Goal: Obtain resource: Obtain resource

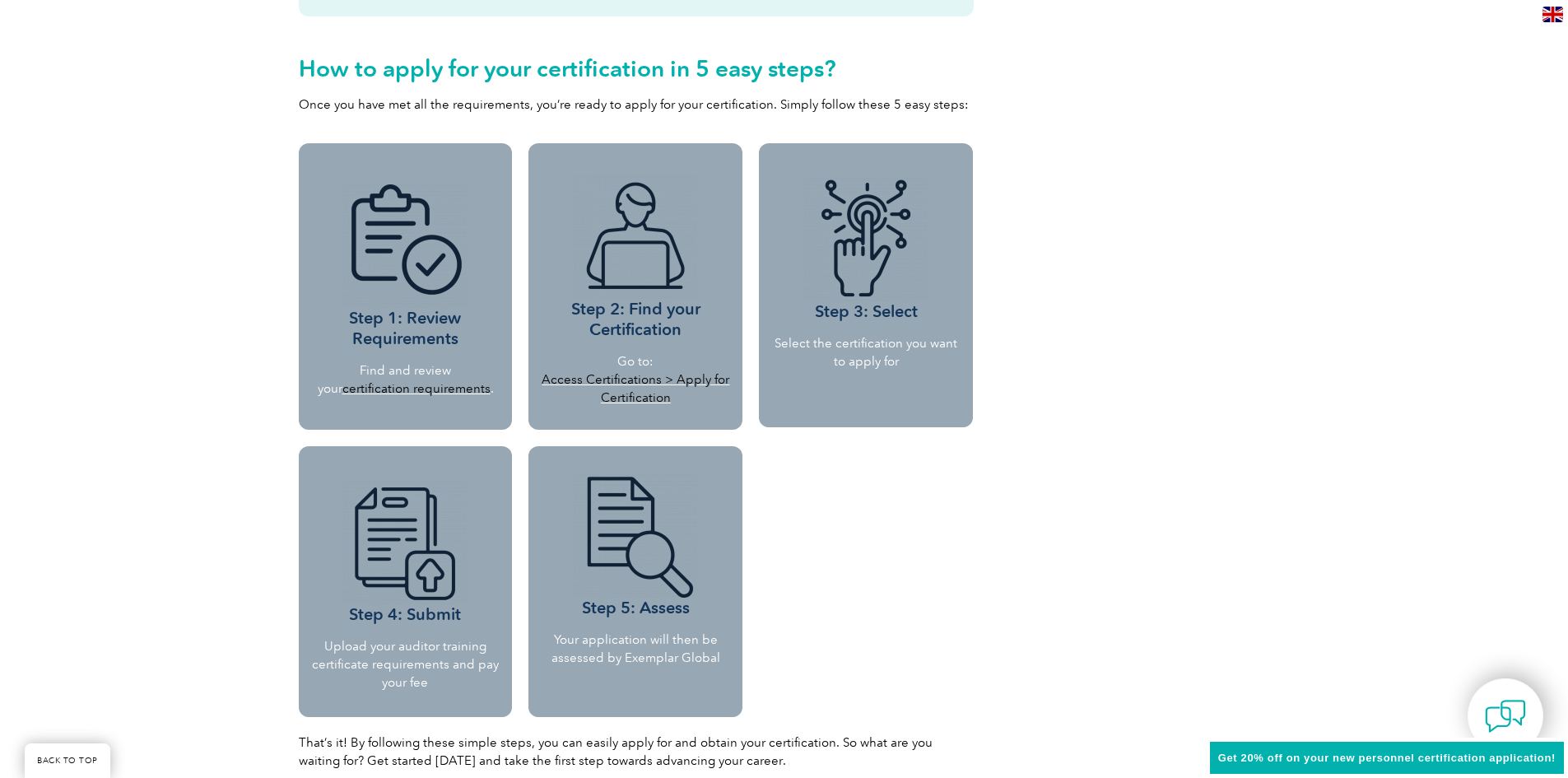
scroll to position [1399, 0]
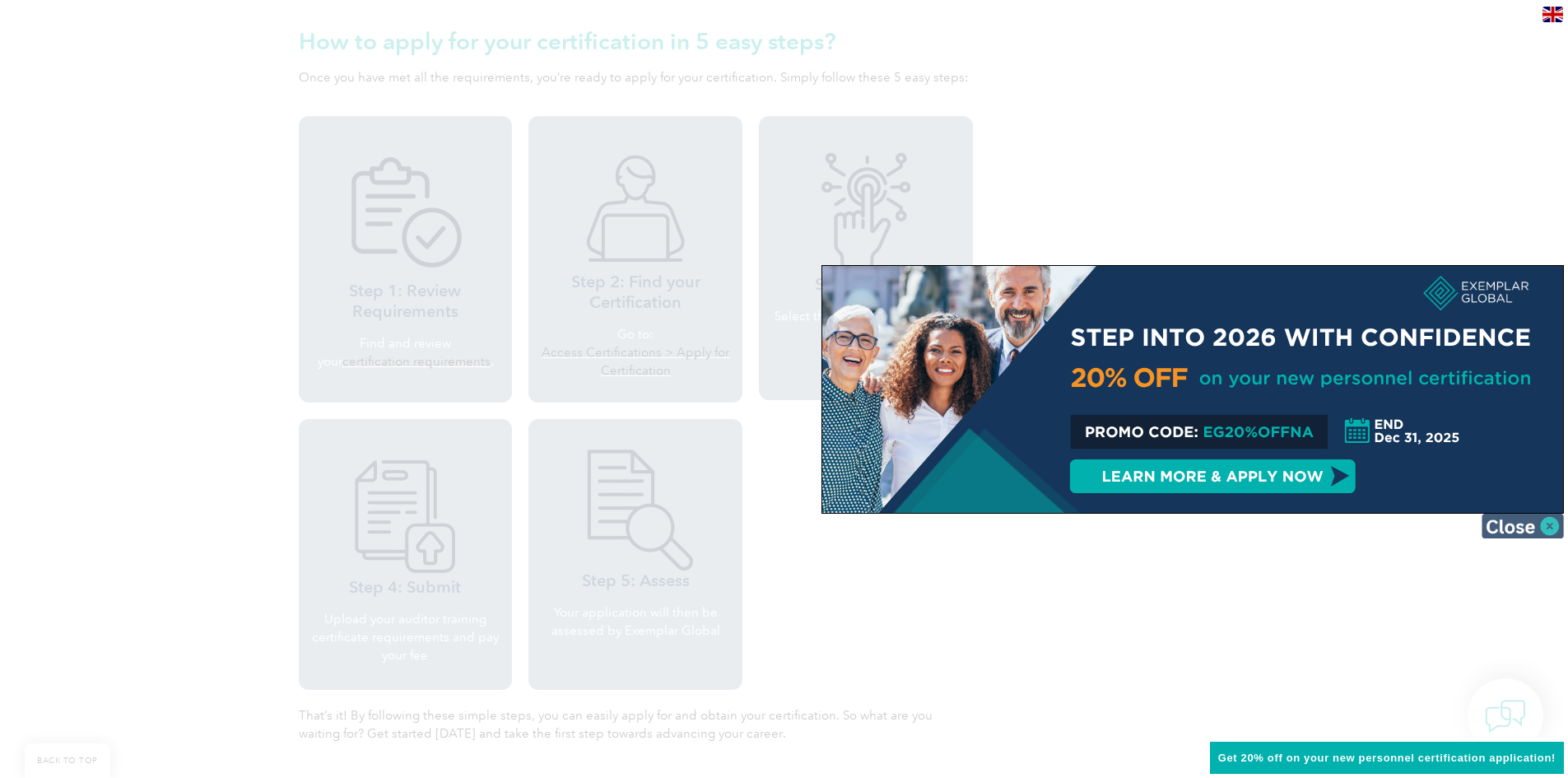
click at [1542, 527] on img at bounding box center [1523, 526] width 83 height 24
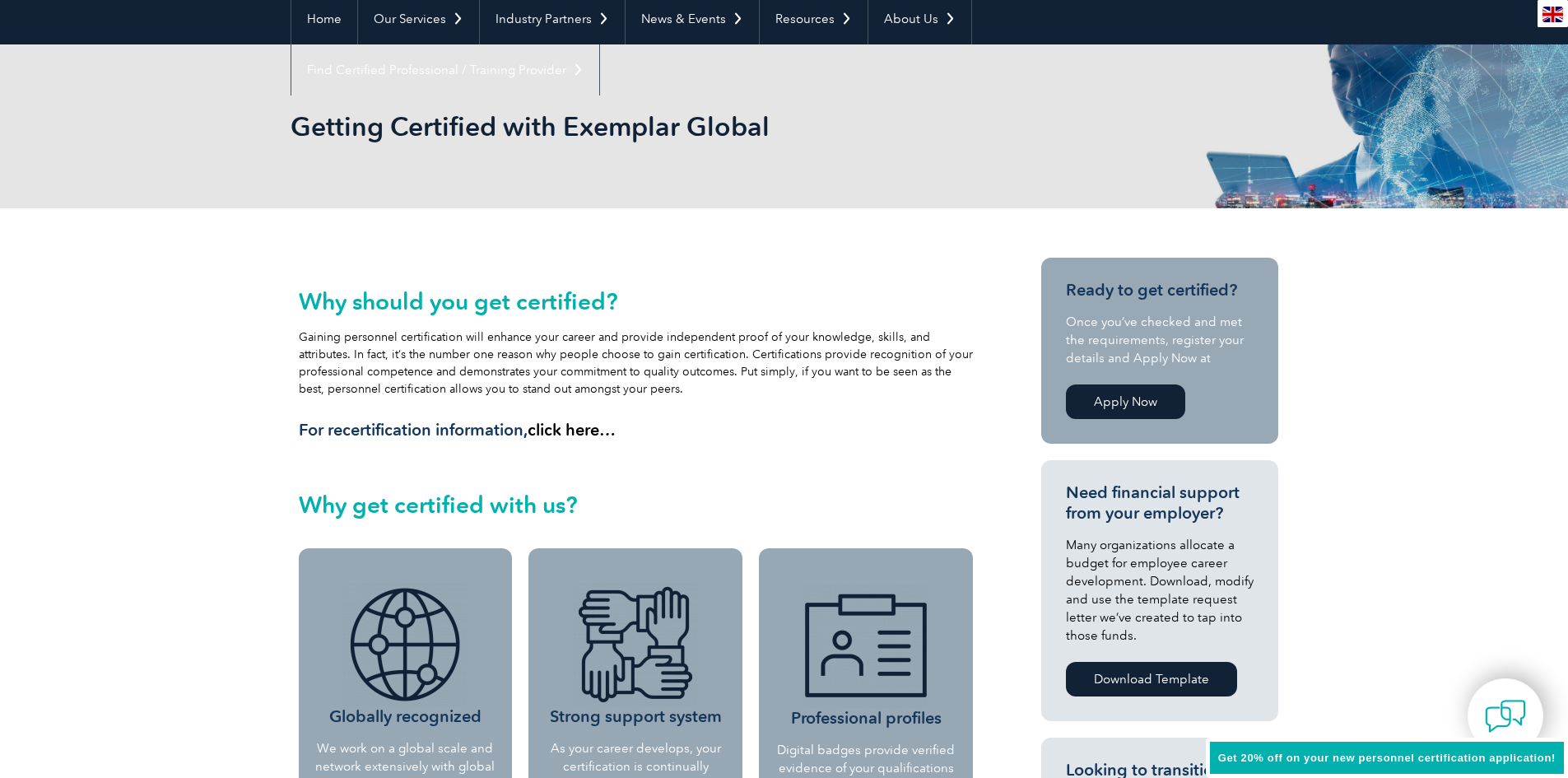
scroll to position [0, 0]
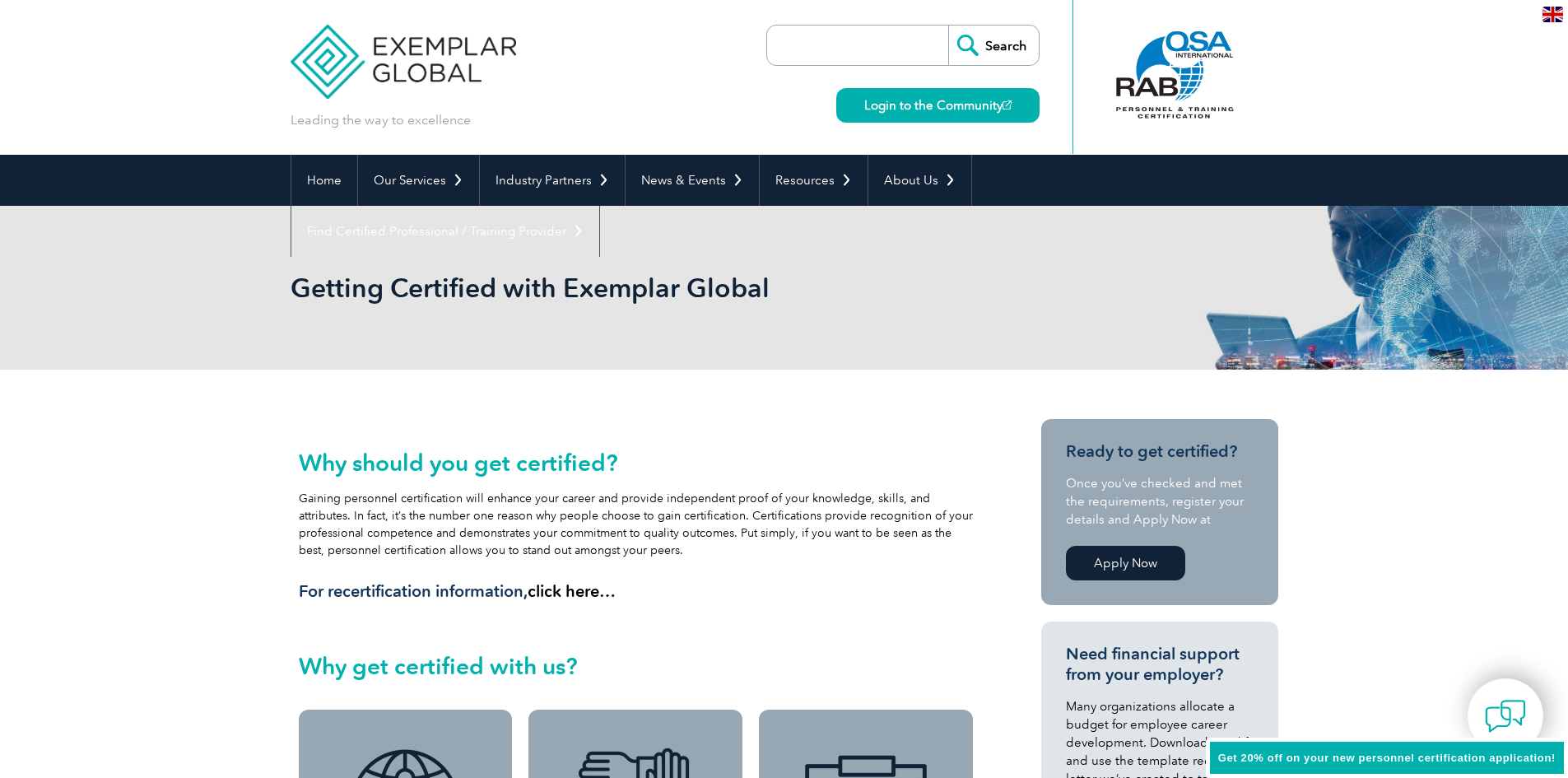
click at [828, 52] on input "search" at bounding box center [862, 45] width 173 height 39
type input "find an auditor"
click at [948, 25] on input "Search" at bounding box center [993, 45] width 90 height 39
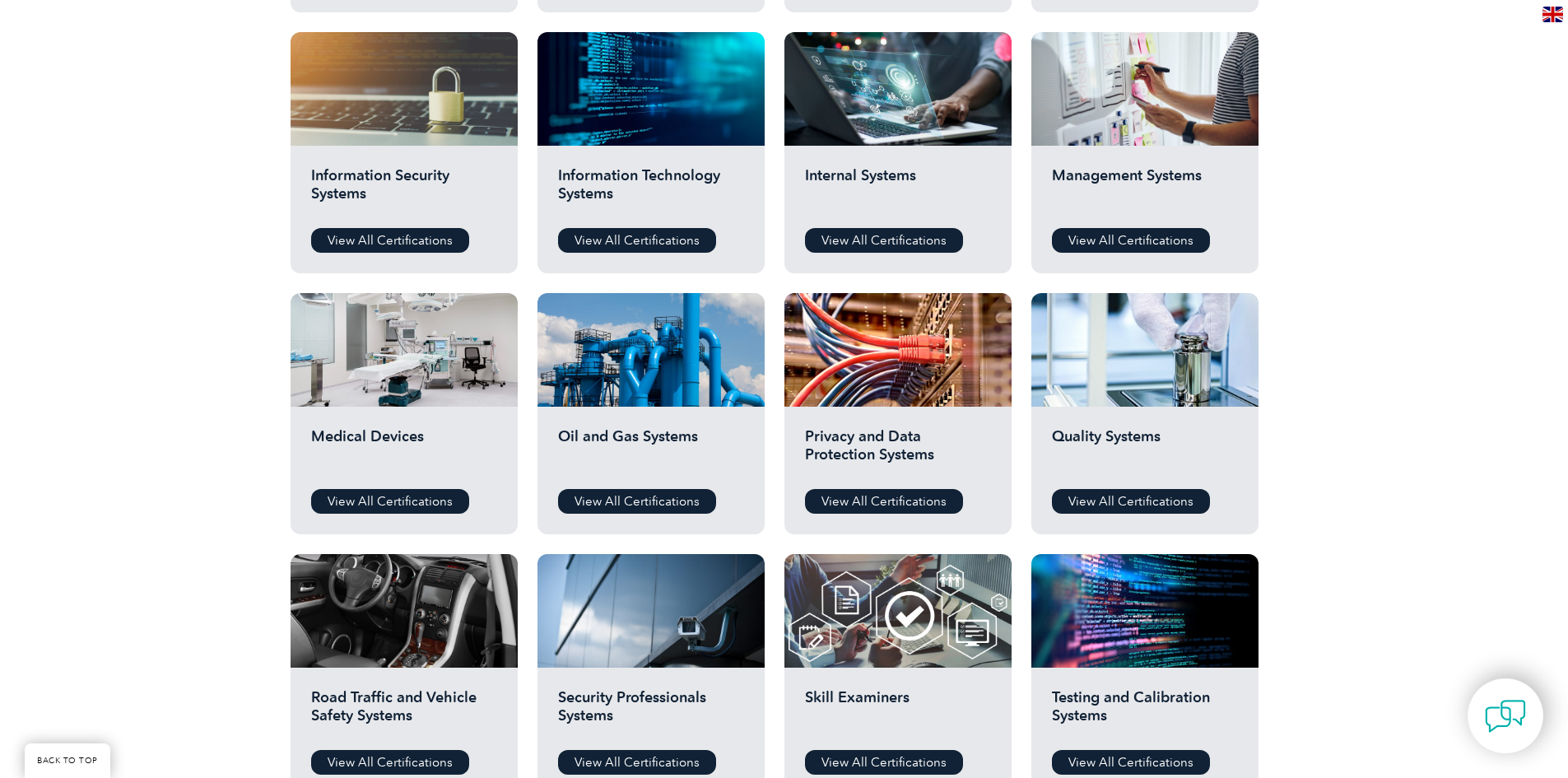
scroll to position [823, 0]
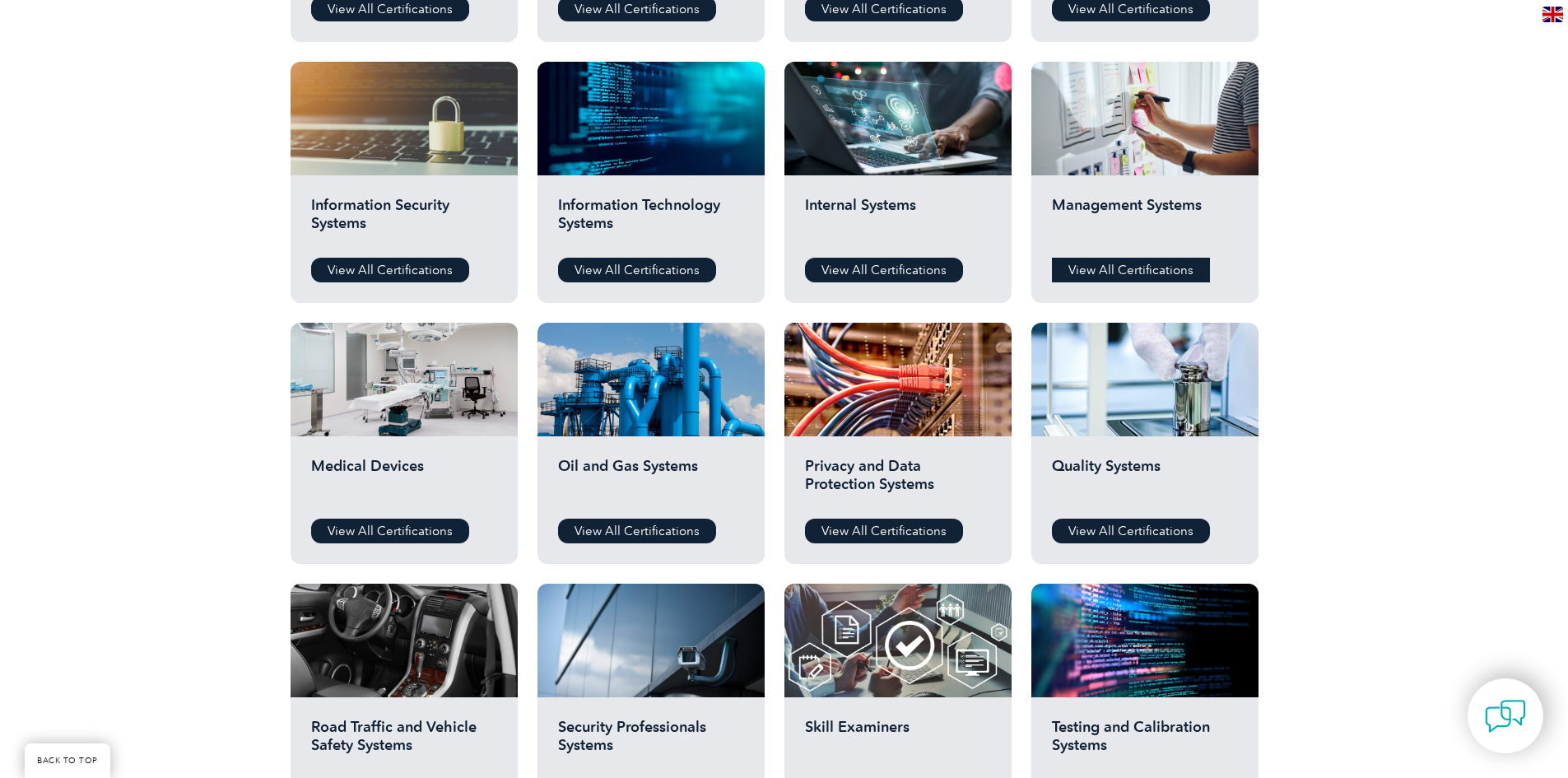
click at [1095, 263] on link "View All Certifications" at bounding box center [1131, 270] width 158 height 24
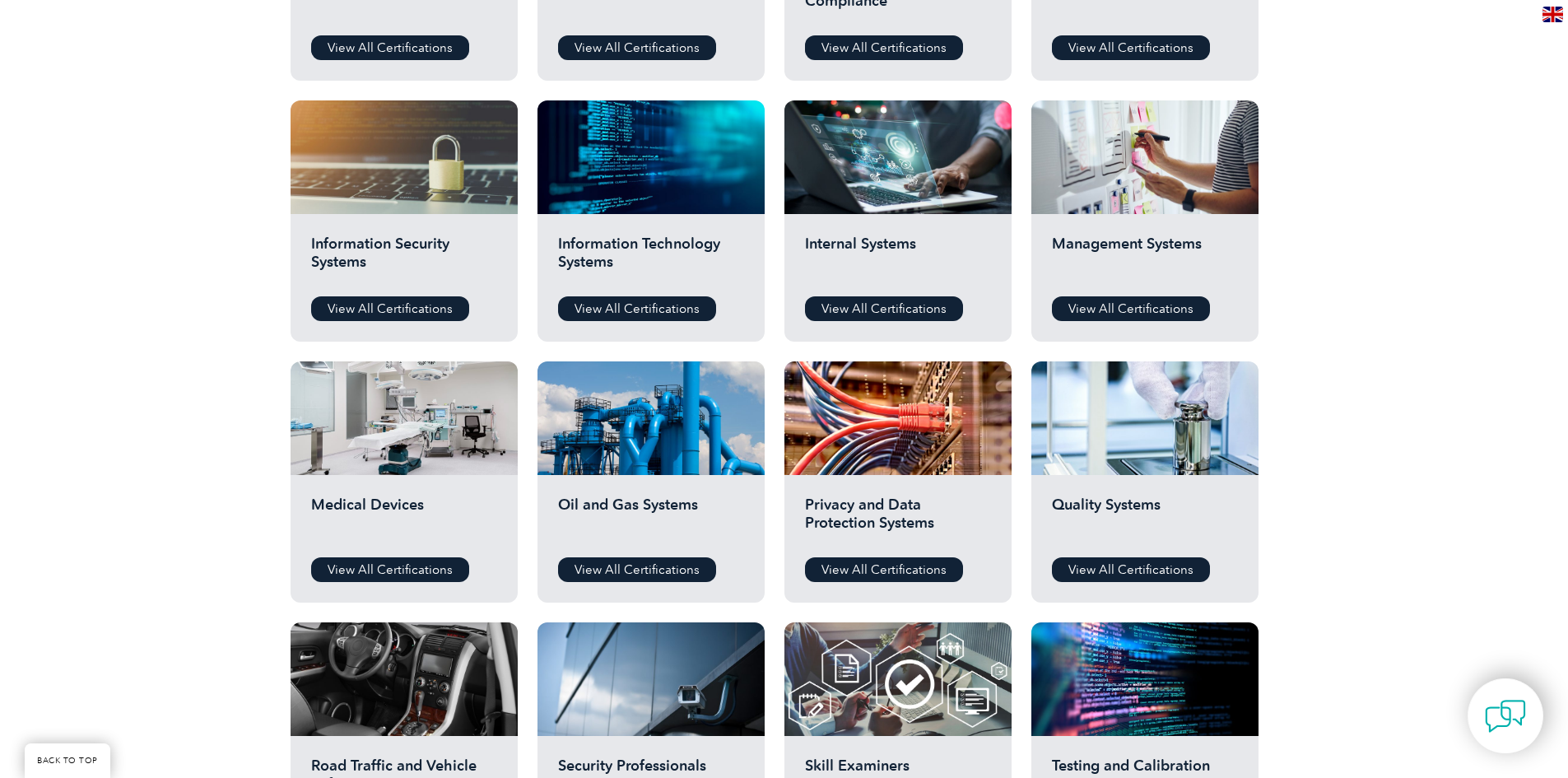
scroll to position [659, 0]
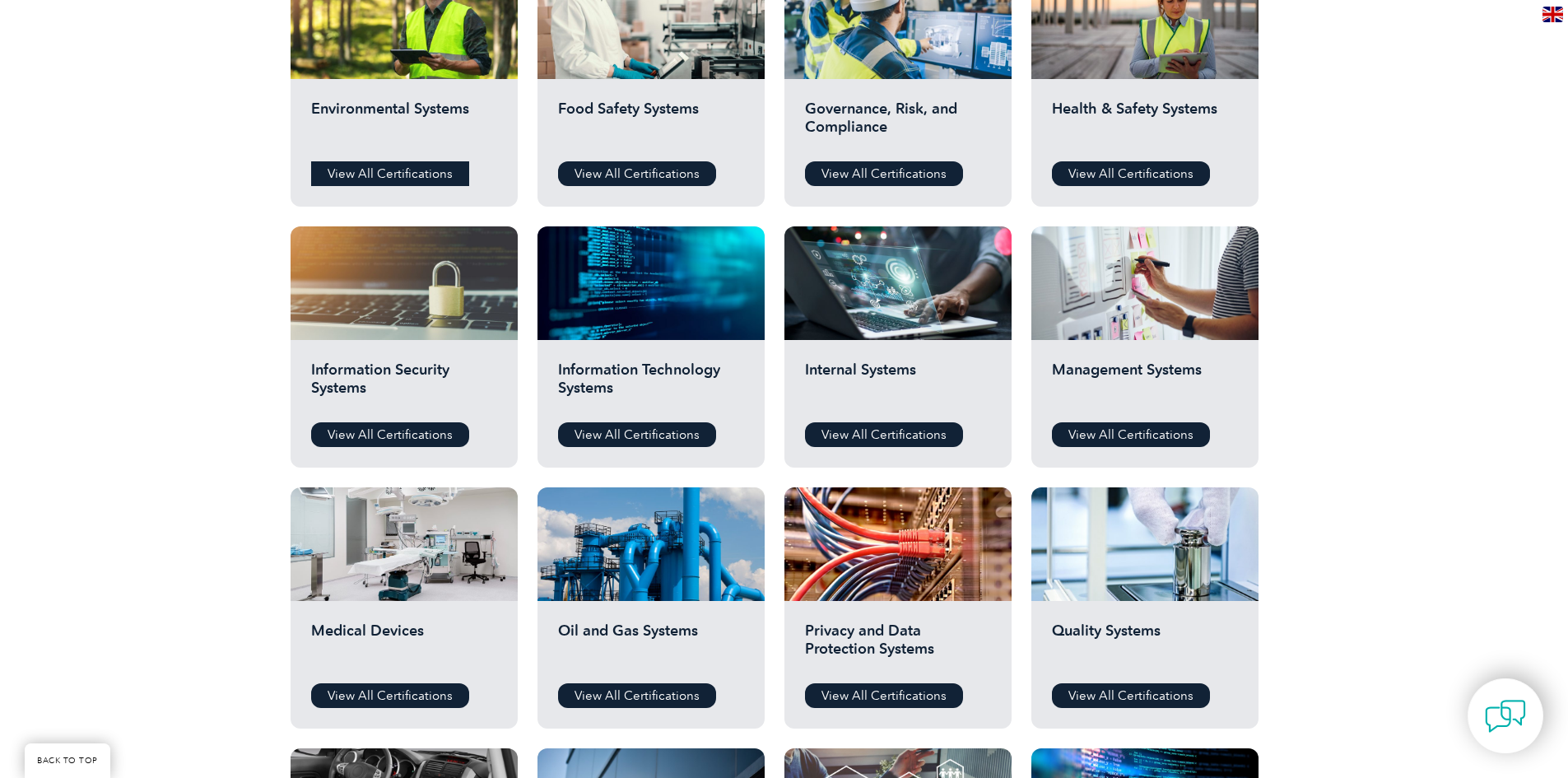
click at [375, 175] on link "View All Certifications" at bounding box center [390, 174] width 158 height 24
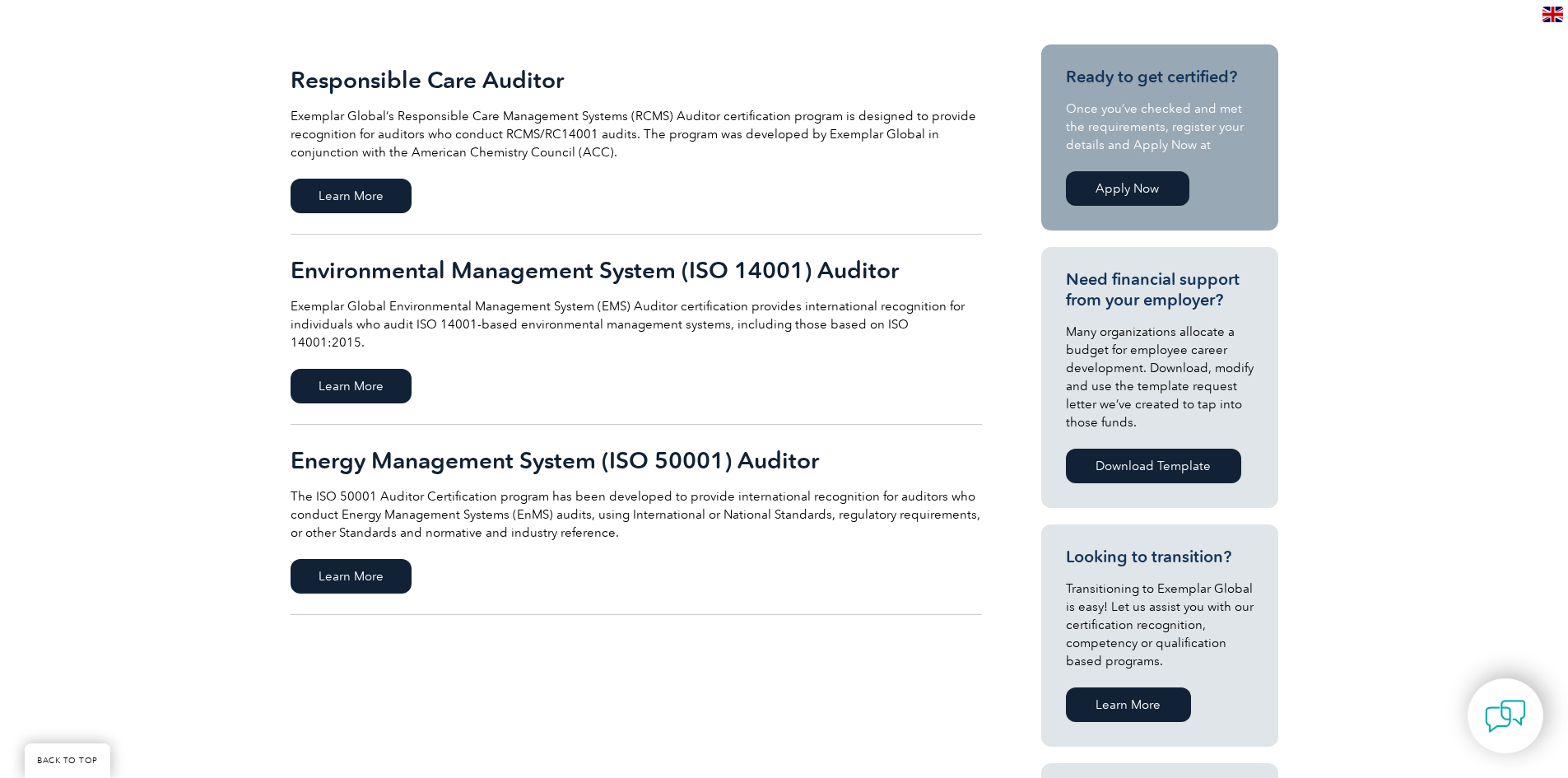
scroll to position [412, 0]
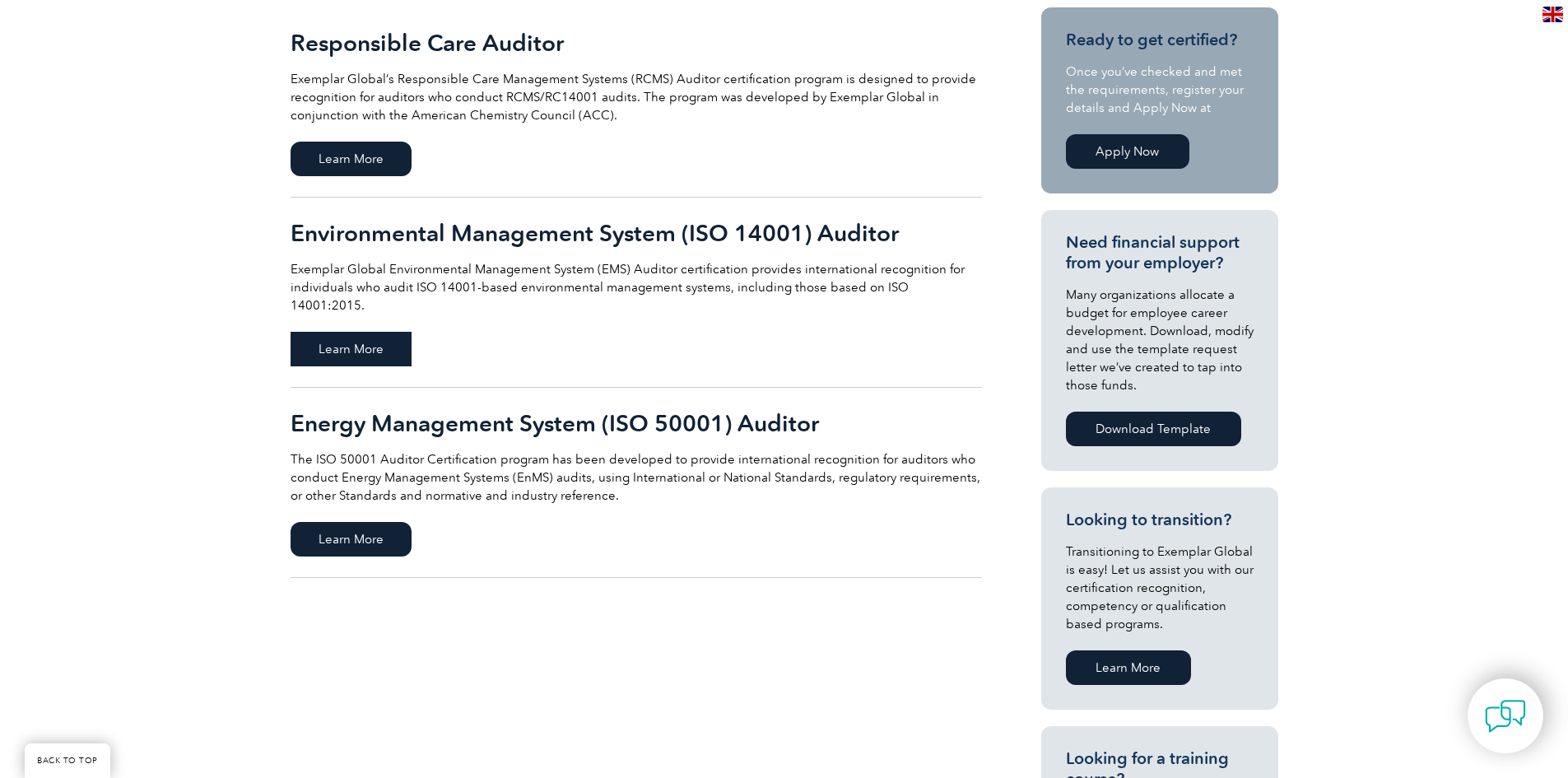
click at [328, 332] on span "Learn More" at bounding box center [350, 349] width 121 height 35
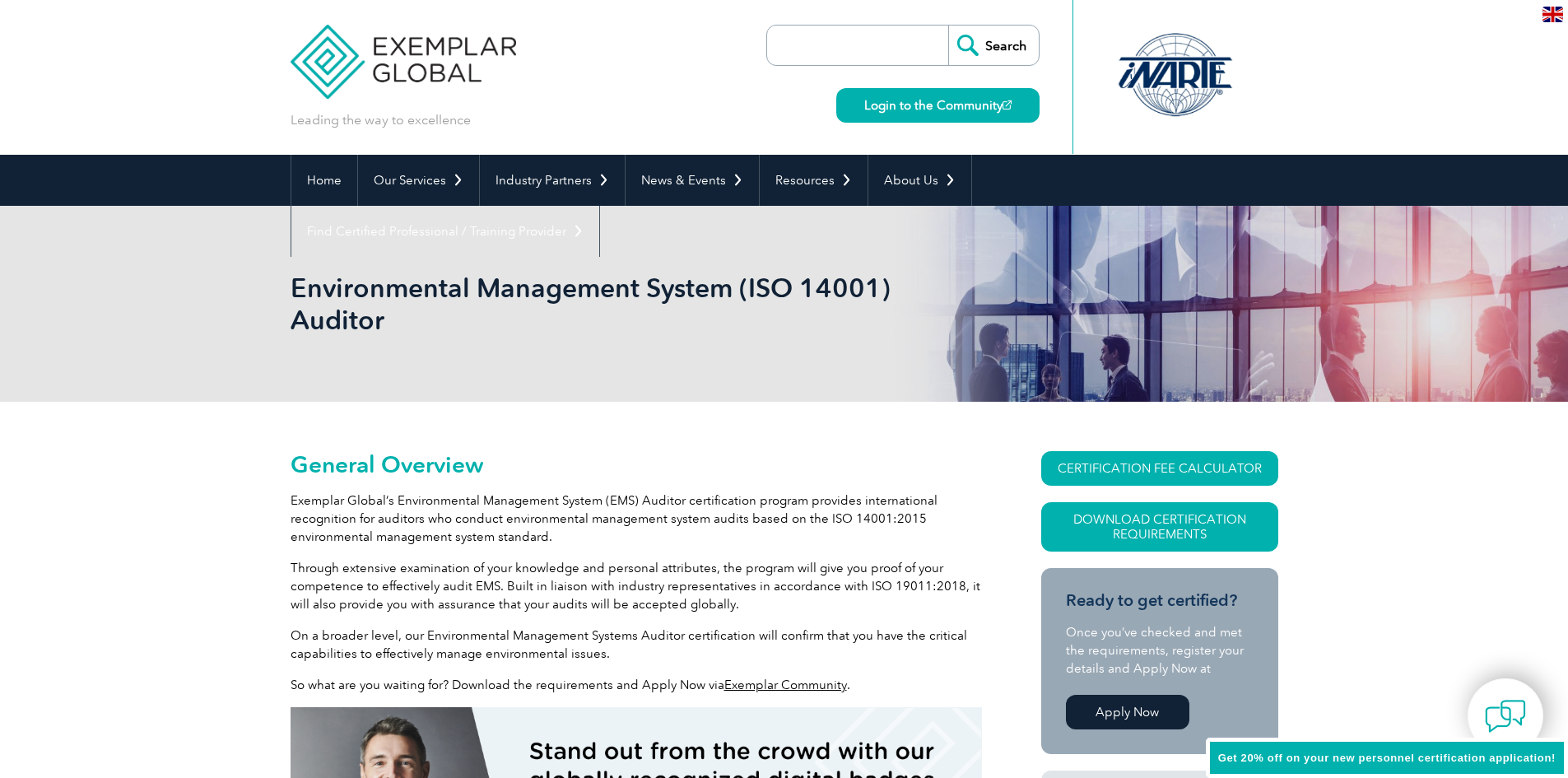
scroll to position [247, 0]
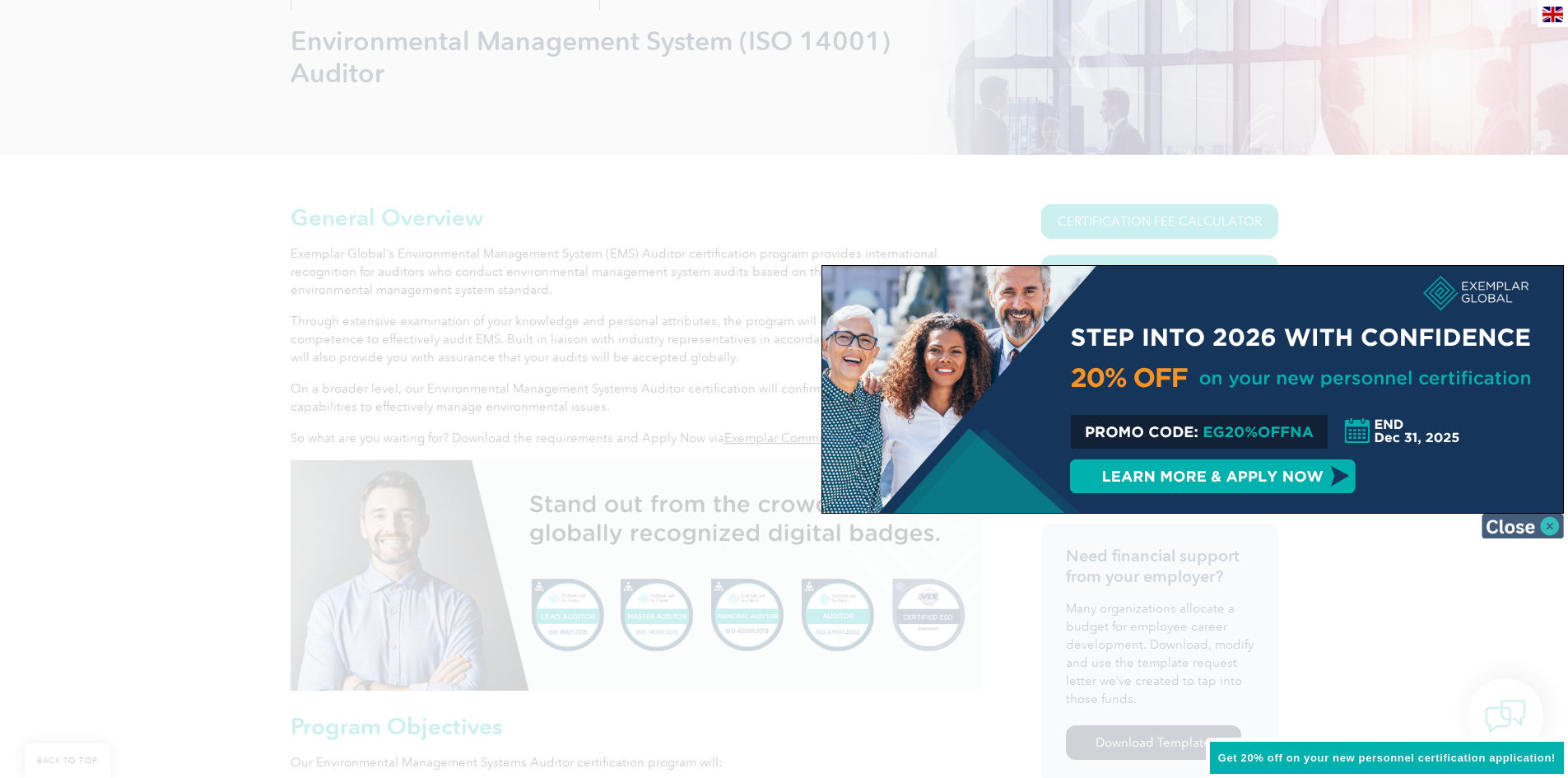
click at [1537, 525] on img at bounding box center [1523, 526] width 83 height 24
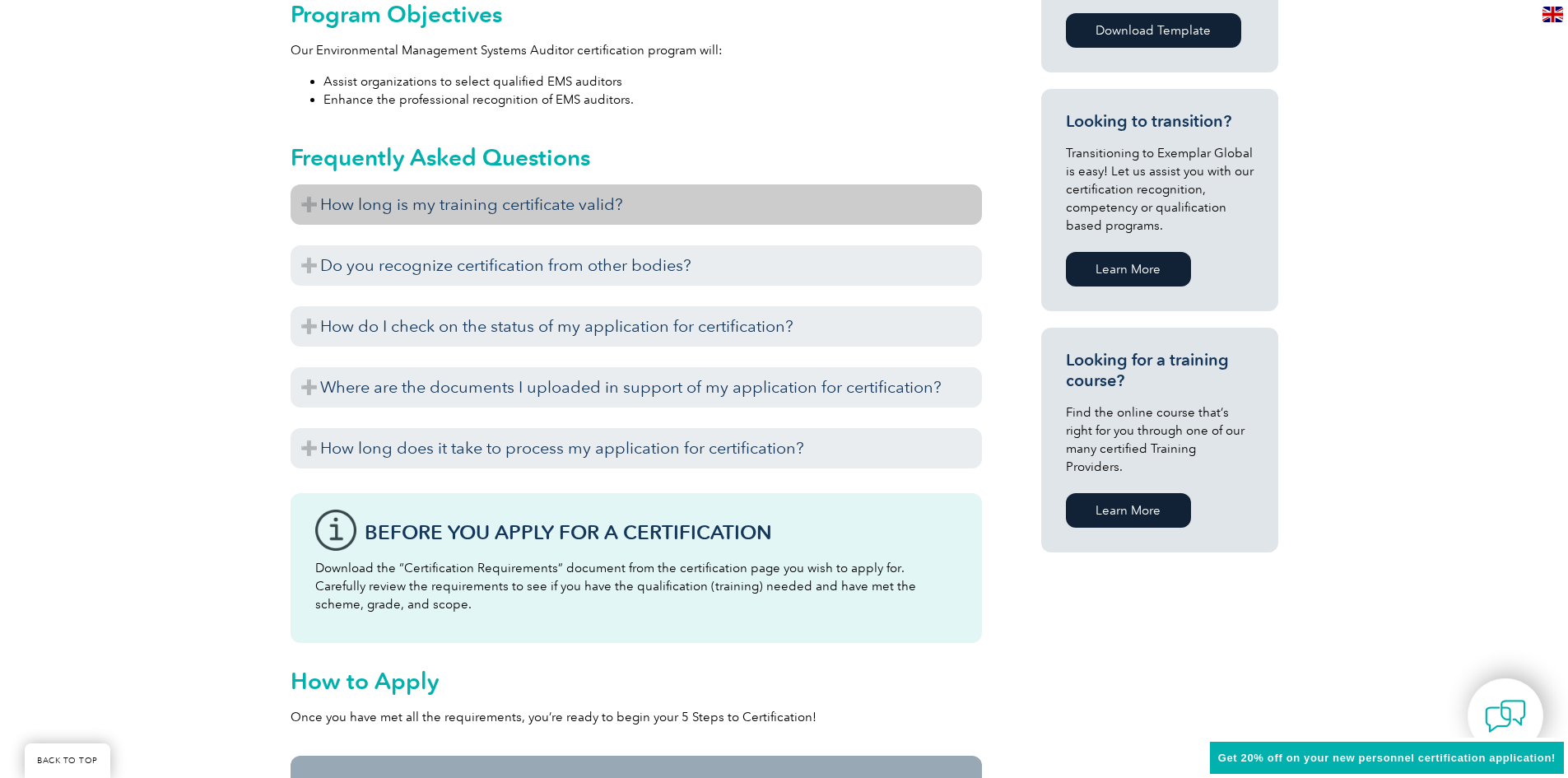
scroll to position [988, 0]
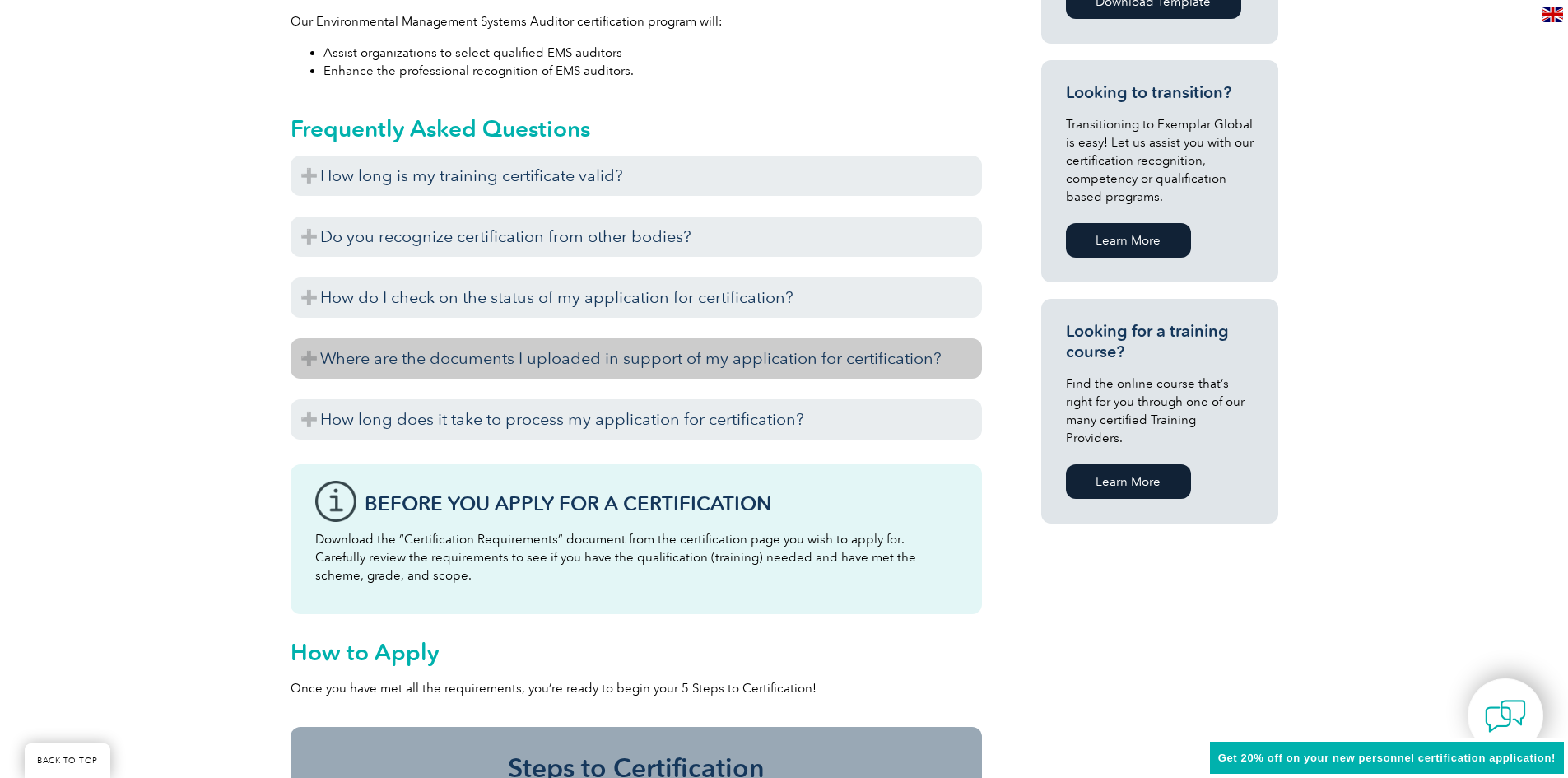
click at [303, 367] on h3 "Where are the documents I uploaded in support of my application for certificati…" at bounding box center [636, 358] width 691 height 40
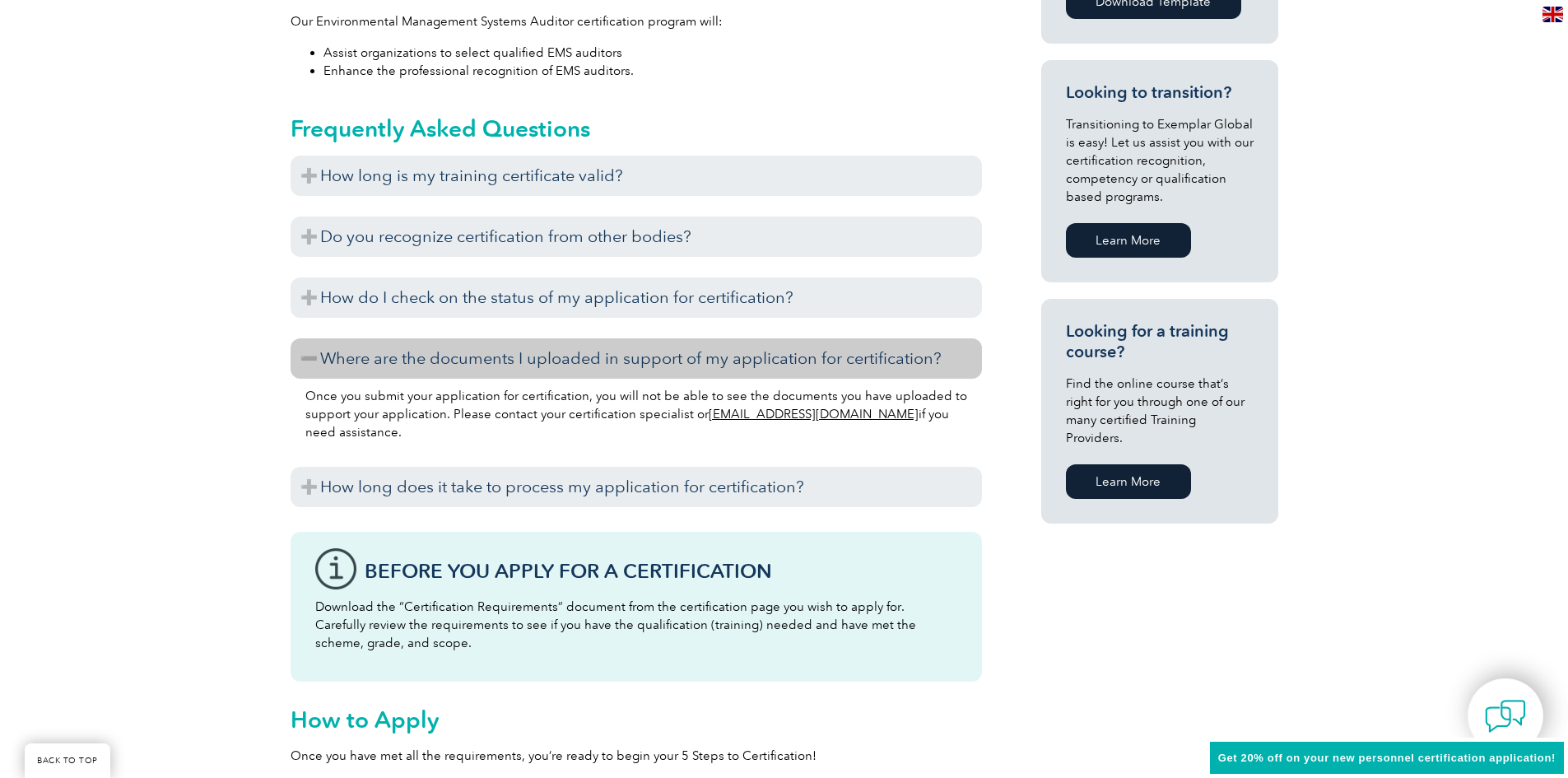
click at [304, 355] on h3 "Where are the documents I uploaded in support of my application for certificati…" at bounding box center [636, 358] width 691 height 40
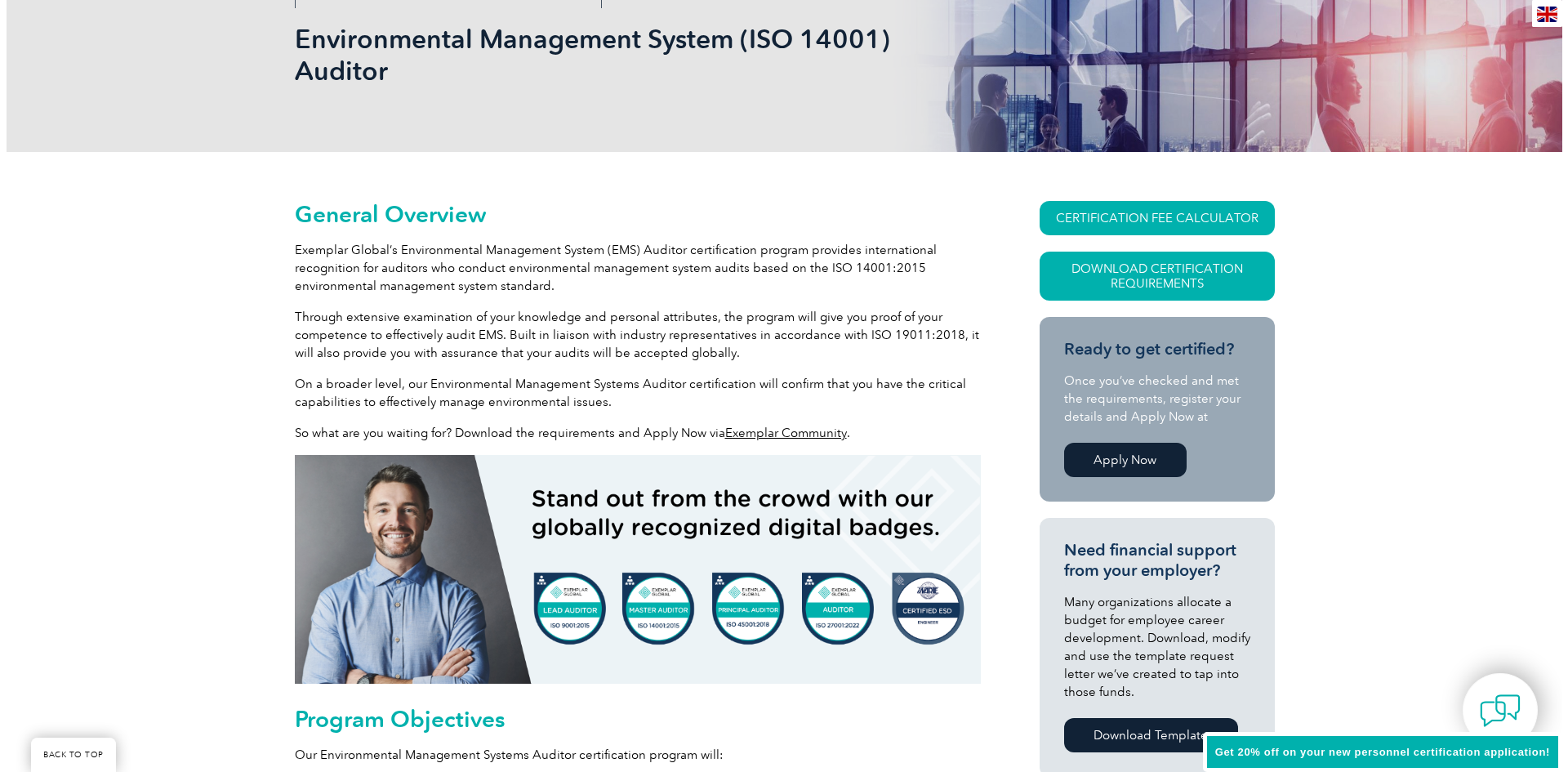
scroll to position [326, 0]
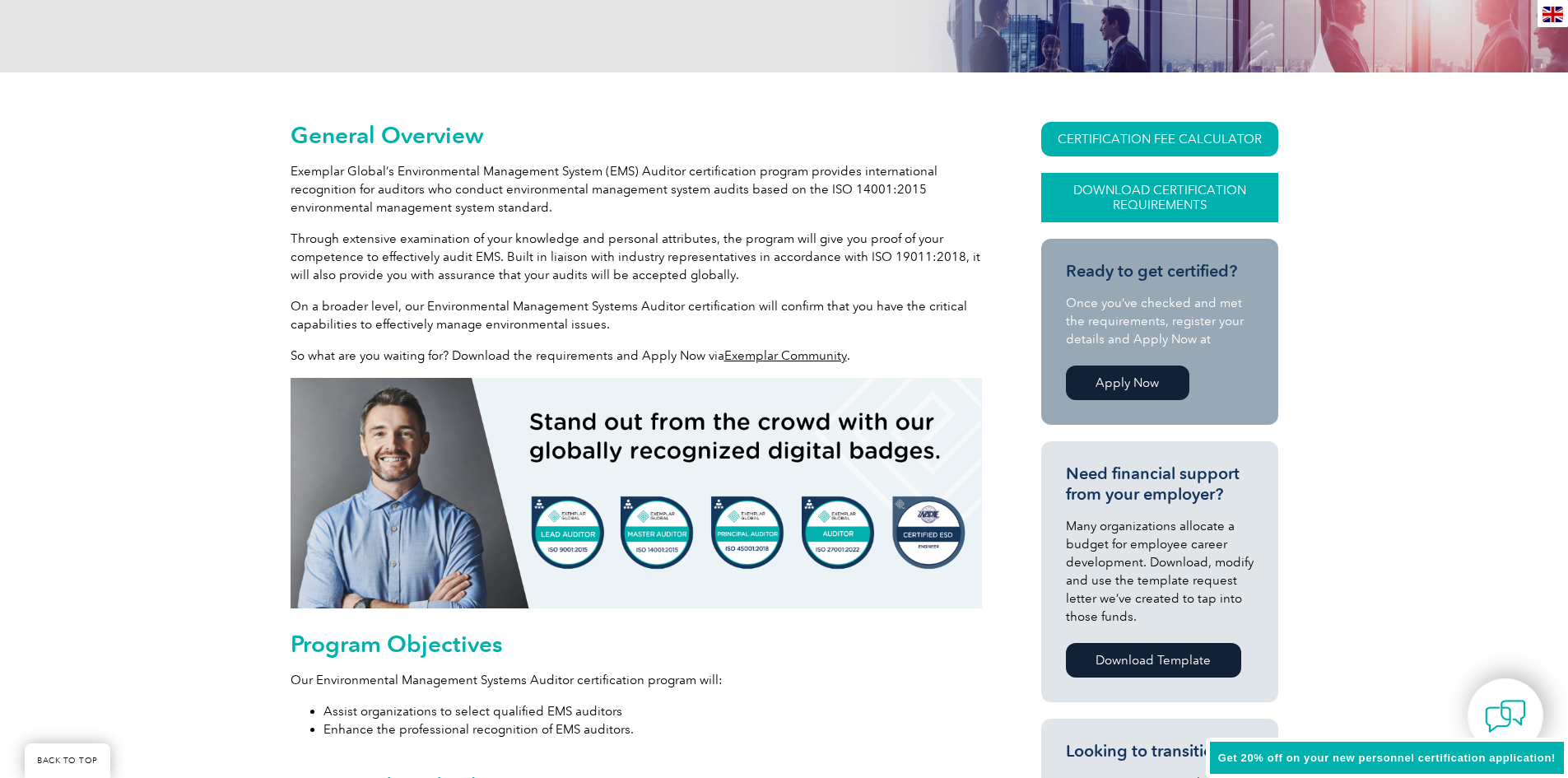
click at [1131, 215] on link "Download Certification Requirements" at bounding box center [1159, 197] width 237 height 50
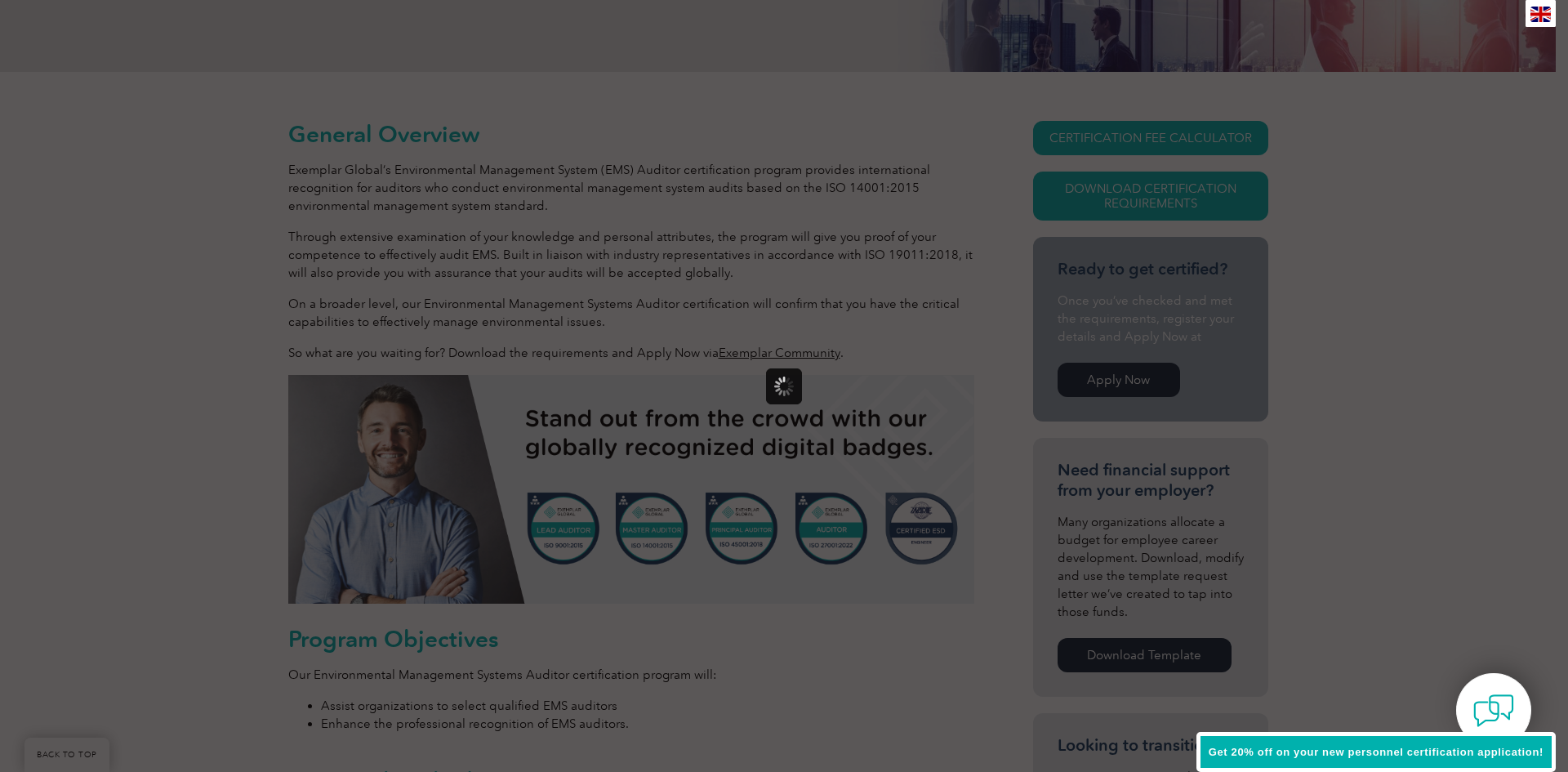
scroll to position [0, 0]
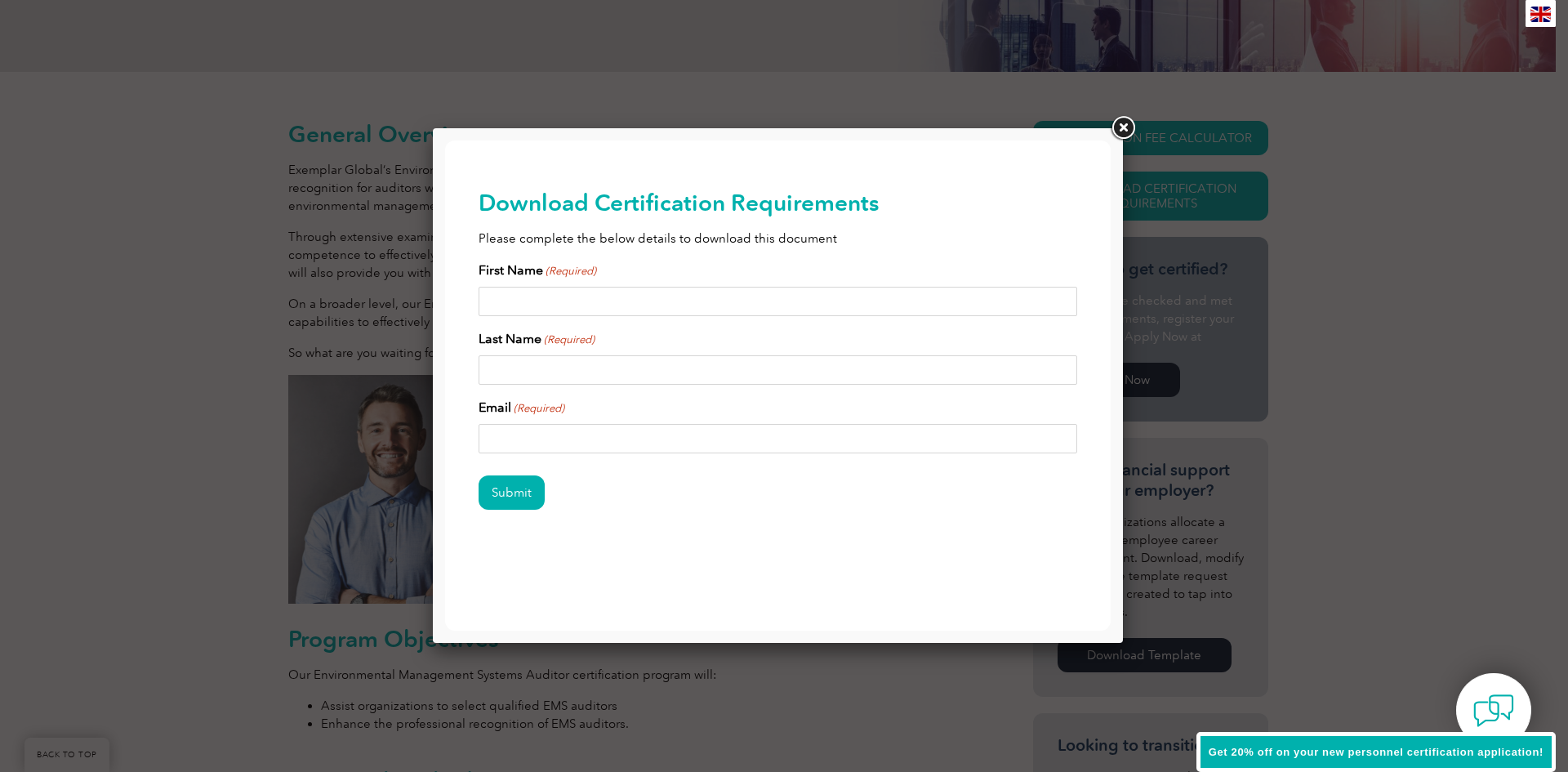
click at [572, 286] on div "First Name (Required)" at bounding box center [777, 288] width 599 height 56
click at [538, 300] on input "First Name (Required)" at bounding box center [777, 301] width 599 height 30
type input "Matt"
type input "Adamson"
type input "matt@auditortrainingonline.com"
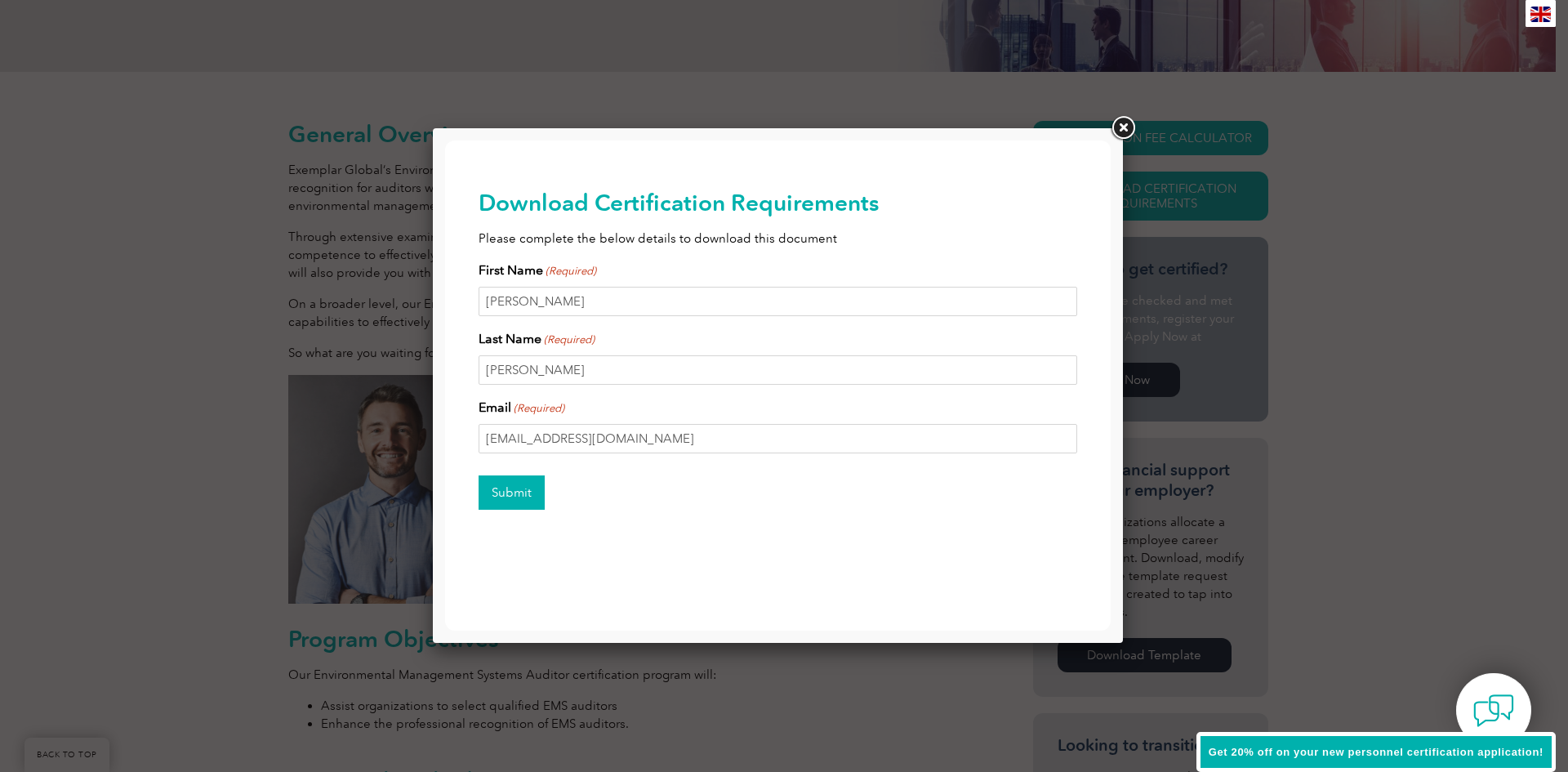
click at [510, 497] on input "Submit" at bounding box center [511, 492] width 66 height 34
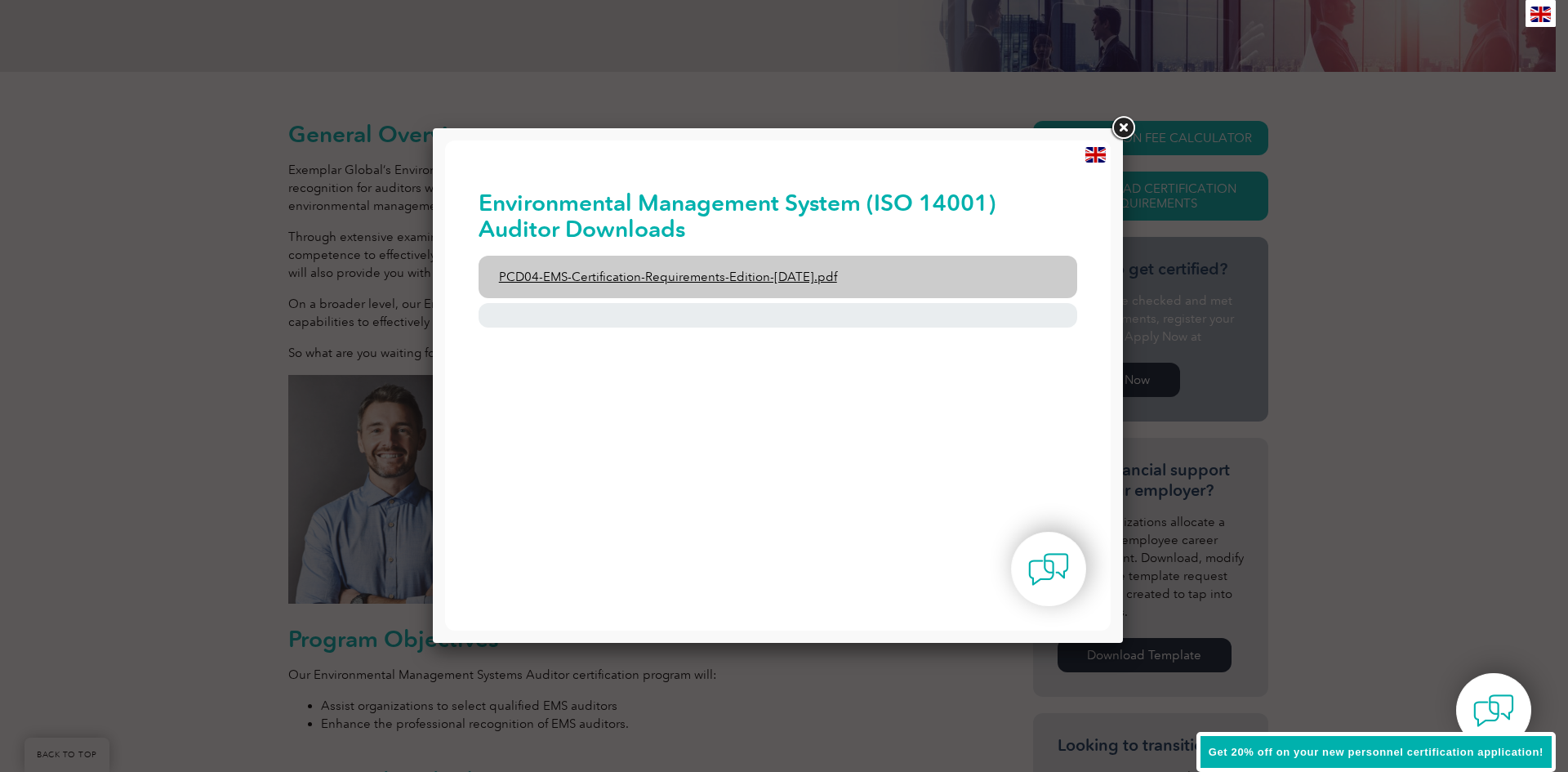
click at [712, 271] on link "PCD04-EMS-Certification-Requirements-Edition-2-April-2022.pdf" at bounding box center [777, 277] width 599 height 43
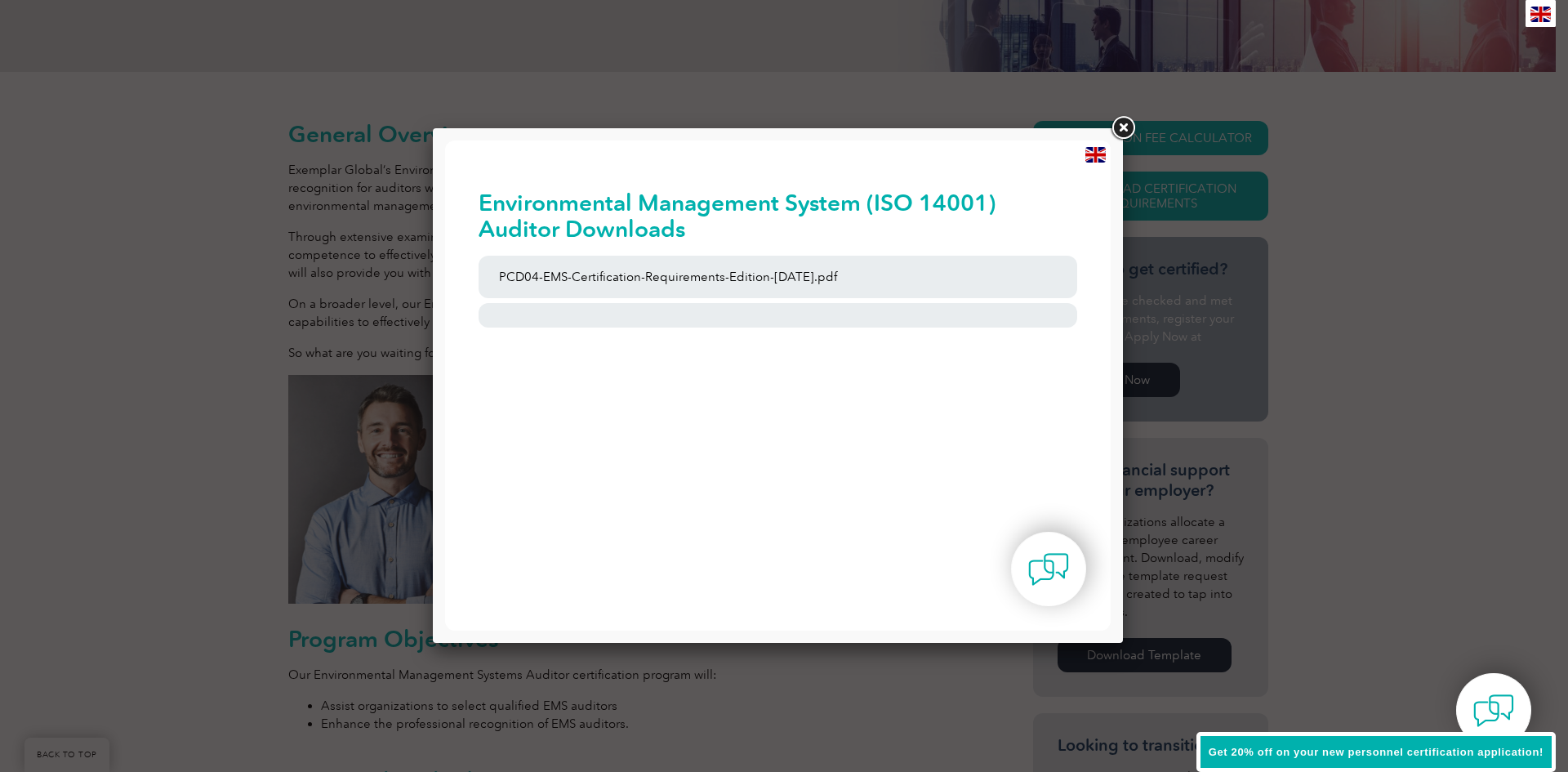
click at [1130, 127] on link at bounding box center [1123, 129] width 30 height 30
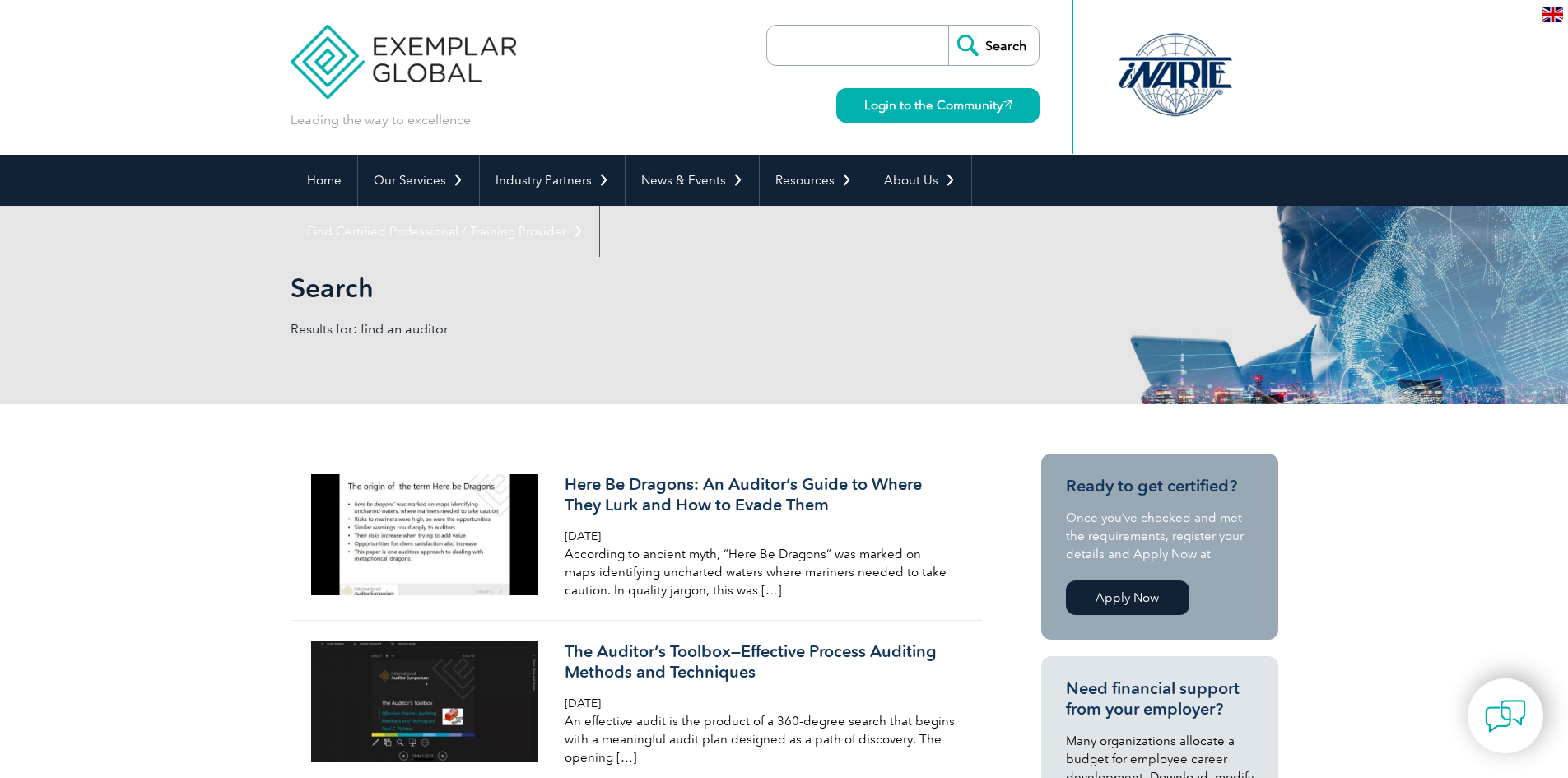
click at [820, 48] on input "search" at bounding box center [862, 45] width 173 height 39
click at [814, 43] on input "search" at bounding box center [862, 45] width 173 height 39
